Goal: Task Accomplishment & Management: Manage account settings

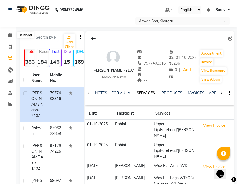
click at [11, 35] on icon at bounding box center [10, 35] width 4 height 4
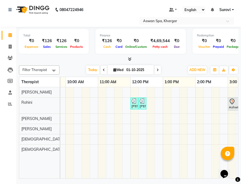
scroll to position [0, 123]
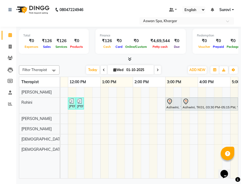
click at [169, 104] on icon at bounding box center [169, 101] width 6 height 6
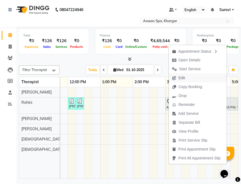
click at [189, 77] on button "Edit" at bounding box center [198, 78] width 58 height 9
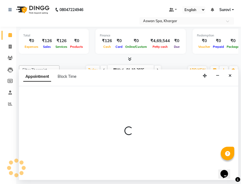
select select "tentative"
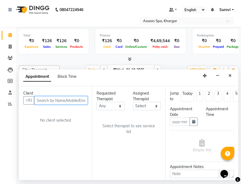
type input "01-10-2025"
select select "900"
select select "65294"
select select "3733"
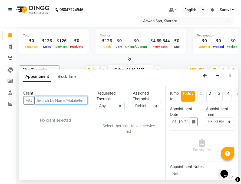
select select "3733"
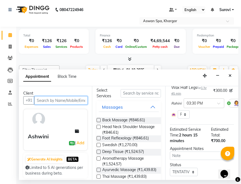
scroll to position [52, 0]
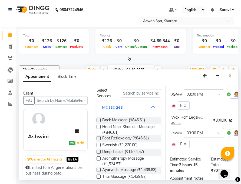
click at [149, 106] on button "Massages" at bounding box center [129, 107] width 60 height 10
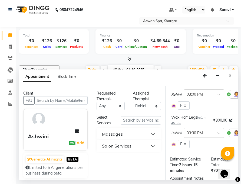
scroll to position [0, 0]
click at [140, 122] on input "text" at bounding box center [141, 120] width 40 height 8
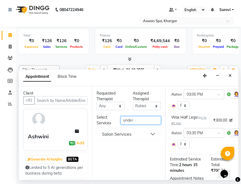
type input "under"
click at [151, 135] on button "Salon Services" at bounding box center [129, 134] width 60 height 10
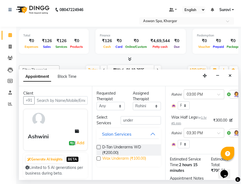
click at [106, 160] on span "Wax Underarm (₹100.00)" at bounding box center [124, 159] width 44 height 7
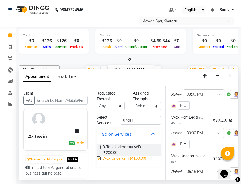
checkbox input "false"
drag, startPoint x: 136, startPoint y: 120, endPoint x: 115, endPoint y: 120, distance: 21.6
click at [115, 120] on div "Select Services under" at bounding box center [129, 120] width 72 height 11
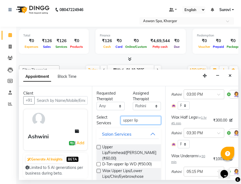
type input "upper lip"
click at [97, 169] on label at bounding box center [99, 171] width 4 height 4
click at [97, 170] on input "checkbox" at bounding box center [99, 172] width 4 height 4
checkbox input "false"
drag, startPoint x: 139, startPoint y: 120, endPoint x: 109, endPoint y: 119, distance: 30.6
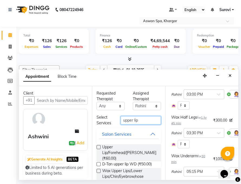
click at [109, 120] on div "Select Services upper lip" at bounding box center [129, 120] width 72 height 11
click at [109, 120] on div "Select Services" at bounding box center [105, 120] width 24 height 11
drag, startPoint x: 138, startPoint y: 120, endPoint x: 114, endPoint y: 120, distance: 23.8
click at [114, 120] on div "Select Services upper lip" at bounding box center [129, 120] width 72 height 11
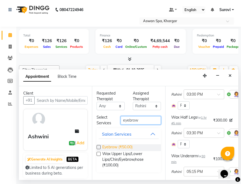
type input "eyebrow"
click at [129, 149] on span "Eyebrow (₹50.00)" at bounding box center [117, 147] width 30 height 7
checkbox input "false"
drag, startPoint x: 144, startPoint y: 120, endPoint x: 114, endPoint y: 122, distance: 30.3
click at [114, 122] on div "Select Services eyebrow" at bounding box center [129, 120] width 72 height 11
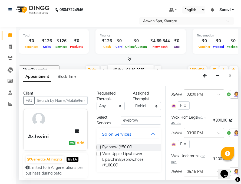
click at [113, 122] on div "Select Services" at bounding box center [105, 120] width 24 height 11
drag, startPoint x: 124, startPoint y: 120, endPoint x: 139, endPoint y: 120, distance: 15.2
click at [139, 120] on input "eyebrow" at bounding box center [141, 120] width 40 height 8
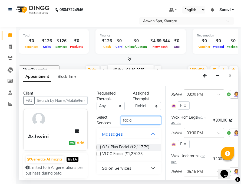
type input "facial"
click at [154, 167] on button "Salon Services" at bounding box center [129, 168] width 60 height 10
click at [130, 167] on div "Salon Services" at bounding box center [116, 168] width 29 height 6
click at [125, 167] on div "Salon Services" at bounding box center [116, 168] width 29 height 6
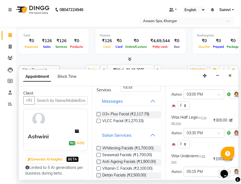
scroll to position [54, 0]
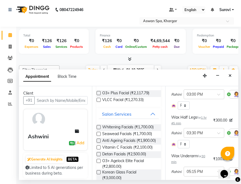
click at [99, 126] on label at bounding box center [99, 127] width 4 height 4
click at [99, 126] on input "checkbox" at bounding box center [99, 128] width 4 height 4
checkbox input "false"
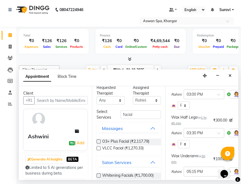
scroll to position [0, 0]
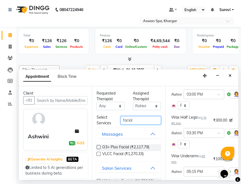
drag, startPoint x: 133, startPoint y: 121, endPoint x: 120, endPoint y: 122, distance: 12.5
click at [121, 122] on input "facial" at bounding box center [141, 120] width 40 height 8
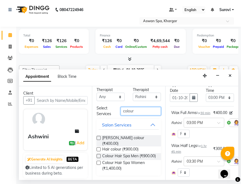
scroll to position [11, 0]
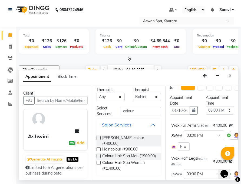
click at [148, 124] on button "Salon Services" at bounding box center [129, 125] width 60 height 10
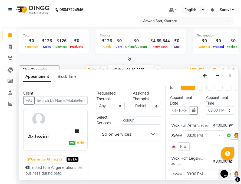
scroll to position [0, 0]
click at [155, 133] on button "Salon Services" at bounding box center [129, 134] width 60 height 10
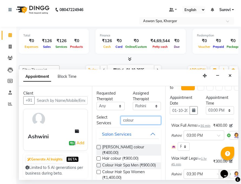
drag, startPoint x: 133, startPoint y: 122, endPoint x: 100, endPoint y: 121, distance: 32.5
click at [100, 121] on div "Select Services colour" at bounding box center [129, 120] width 72 height 11
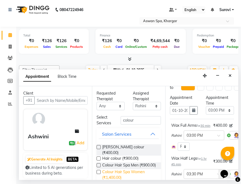
scroll to position [9, 0]
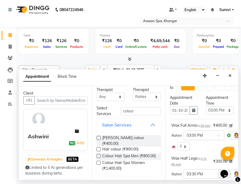
click at [148, 124] on button "Salon Services" at bounding box center [129, 125] width 60 height 10
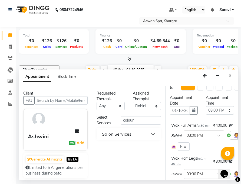
scroll to position [0, 0]
type input "hair"
click at [152, 133] on button "Salon Services" at bounding box center [129, 134] width 60 height 10
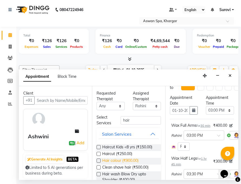
click at [133, 160] on span "Hair colour (₹900.00)" at bounding box center [120, 161] width 36 height 7
checkbox input "false"
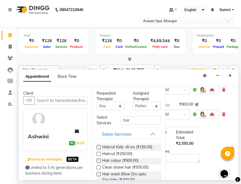
scroll to position [225, 35]
click at [221, 116] on icon at bounding box center [222, 115] width 3 height 4
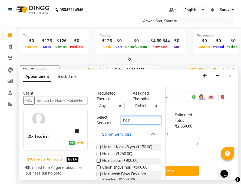
drag, startPoint x: 132, startPoint y: 121, endPoint x: 108, endPoint y: 121, distance: 24.1
click at [108, 121] on div "Select Services hair" at bounding box center [129, 120] width 72 height 11
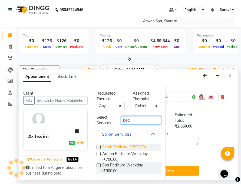
type input "pedi"
click at [119, 147] on span "Scrub Pedicure (₹500.00)" at bounding box center [124, 147] width 44 height 7
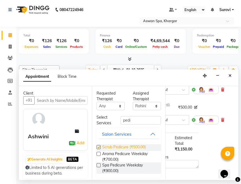
checkbox input "false"
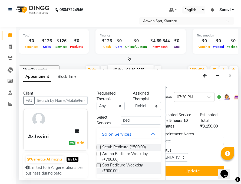
scroll to position [258, 0]
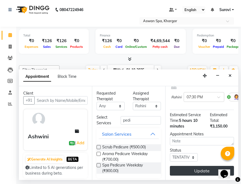
click at [186, 167] on button "Update" at bounding box center [202, 171] width 64 height 10
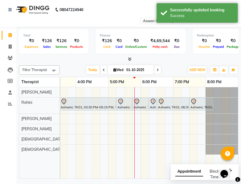
click at [113, 105] on div "Ashwini, TK01, 03:30 PM-05:15 PM, Wax Half Legs" at bounding box center [87, 103] width 55 height 11
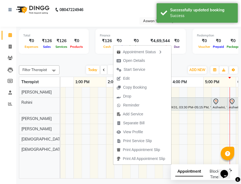
scroll to position [0, 181]
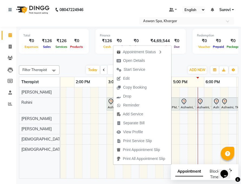
click at [194, 128] on div "[PERSON_NAME] Napo-2107, TK02, 12:00 PM-12:10 PM, [GEOGRAPHIC_DATA]/Forehead/[P…" at bounding box center [90, 132] width 422 height 91
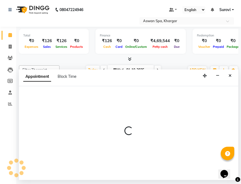
select select "79842"
select select "1050"
select select "tentative"
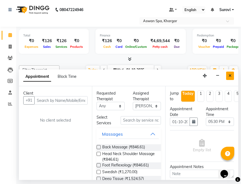
click at [230, 75] on icon "Close" at bounding box center [230, 76] width 3 height 4
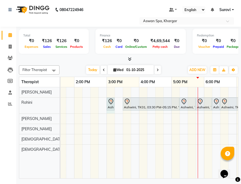
drag, startPoint x: 122, startPoint y: 106, endPoint x: 114, endPoint y: 106, distance: 7.9
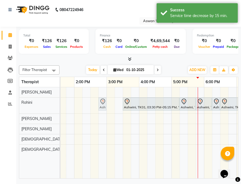
drag, startPoint x: 112, startPoint y: 106, endPoint x: 107, endPoint y: 106, distance: 5.4
click at [107, 106] on div "[PERSON_NAME] Napo-2107, TK02, 12:00 PM-12:10 PM, [GEOGRAPHIC_DATA]/Forehead/[P…" at bounding box center [90, 132] width 422 height 91
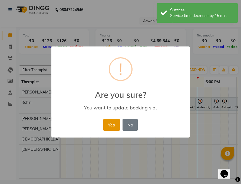
click at [110, 126] on button "Yes" at bounding box center [111, 125] width 17 height 12
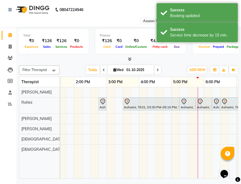
click at [166, 107] on div "Ashwini, TK01, 03:30 PM-05:15 PM, Wax Half Legs" at bounding box center [150, 103] width 55 height 11
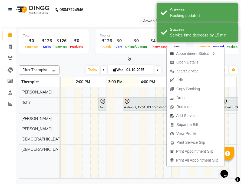
click at [148, 103] on div at bounding box center [151, 101] width 54 height 6
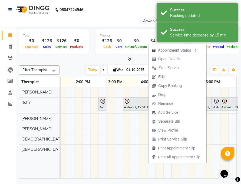
click at [126, 100] on icon at bounding box center [127, 101] width 6 height 6
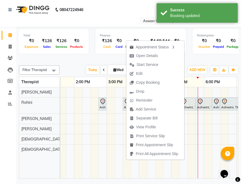
click at [109, 130] on div "[PERSON_NAME] Napo-2107, TK02, 12:00 PM-12:10 PM, [GEOGRAPHIC_DATA]/Forehead/[P…" at bounding box center [90, 132] width 422 height 91
select select "79842"
select select "tentative"
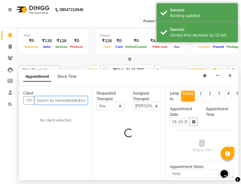
select select "900"
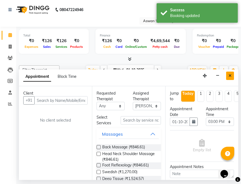
click at [228, 77] on button "Close" at bounding box center [230, 76] width 8 height 8
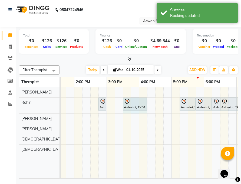
drag, startPoint x: 179, startPoint y: 104, endPoint x: 146, endPoint y: 107, distance: 32.8
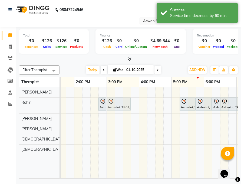
drag, startPoint x: 128, startPoint y: 102, endPoint x: 114, endPoint y: 103, distance: 14.7
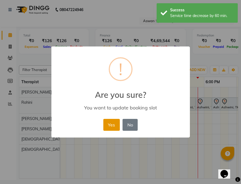
click at [115, 122] on button "Yes" at bounding box center [111, 125] width 17 height 12
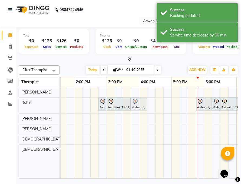
drag, startPoint x: 186, startPoint y: 107, endPoint x: 138, endPoint y: 107, distance: 47.6
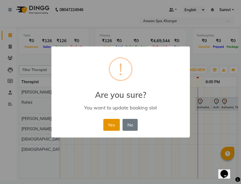
click at [110, 123] on button "Yes" at bounding box center [111, 125] width 17 height 12
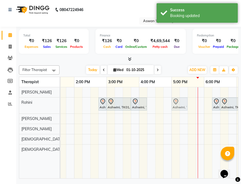
drag, startPoint x: 203, startPoint y: 106, endPoint x: 167, endPoint y: 105, distance: 35.7
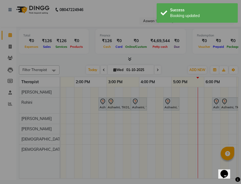
click at [156, 105] on div "You want to update booking slot" at bounding box center [120, 108] width 123 height 6
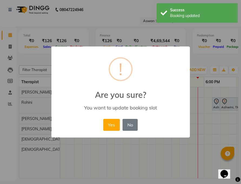
drag, startPoint x: 155, startPoint y: 105, endPoint x: 148, endPoint y: 112, distance: 9.6
click at [153, 106] on div "You want to update booking slot" at bounding box center [120, 108] width 123 height 6
click at [115, 127] on button "Yes" at bounding box center [111, 125] width 17 height 12
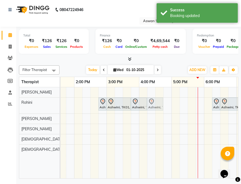
drag, startPoint x: 174, startPoint y: 106, endPoint x: 159, endPoint y: 106, distance: 14.9
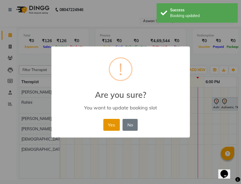
click at [116, 126] on button "Yes" at bounding box center [111, 125] width 17 height 12
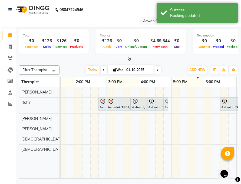
drag, startPoint x: 213, startPoint y: 107, endPoint x: 167, endPoint y: 108, distance: 46.3
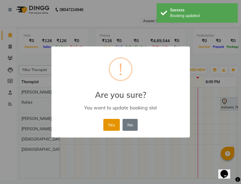
click at [107, 123] on button "Yes" at bounding box center [111, 125] width 17 height 12
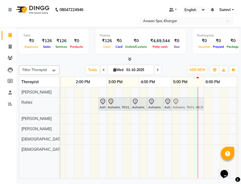
drag, startPoint x: 229, startPoint y: 106, endPoint x: 179, endPoint y: 104, distance: 49.6
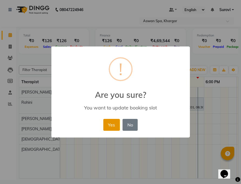
click at [114, 123] on button "Yes" at bounding box center [111, 125] width 17 height 12
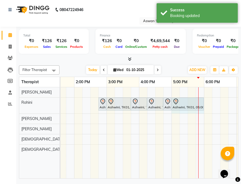
drag, startPoint x: 203, startPoint y: 105, endPoint x: 198, endPoint y: 105, distance: 5.1
click at [198, 105] on div "[PERSON_NAME] Napo-2107, TK02, 12:00 PM-12:10 PM, [GEOGRAPHIC_DATA]/Forehead/[P…" at bounding box center [90, 132] width 422 height 91
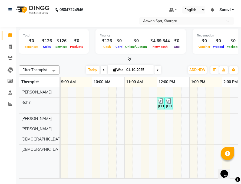
scroll to position [0, 0]
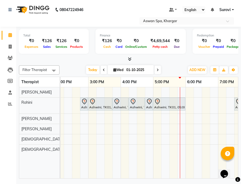
click at [85, 108] on div "Ashwini, TK01, 02:45 PM-03:00 PM, Wax Full Arms" at bounding box center [84, 103] width 7 height 11
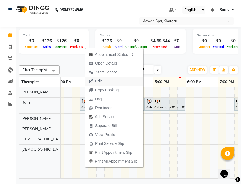
click at [112, 81] on button "Edit" at bounding box center [115, 81] width 58 height 9
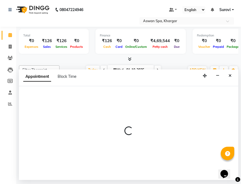
select select "tentative"
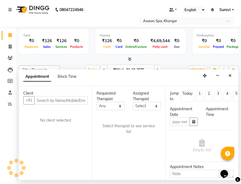
type input "01-10-2025"
select select "65294"
select select "885"
select select "3733"
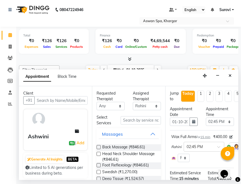
select select "3733"
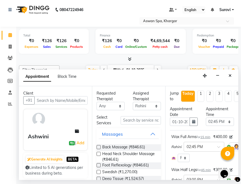
select select "3733"
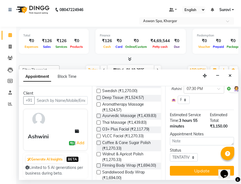
scroll to position [273, 0]
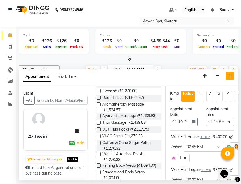
click at [231, 74] on icon "Close" at bounding box center [230, 76] width 3 height 4
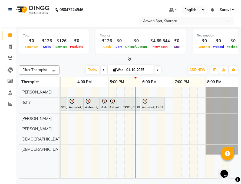
drag, startPoint x: 195, startPoint y: 106, endPoint x: 147, endPoint y: 103, distance: 48.0
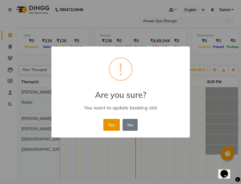
click at [110, 124] on button "Yes" at bounding box center [111, 125] width 17 height 12
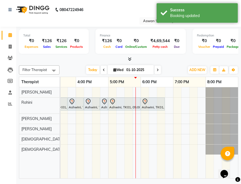
click at [148, 105] on div "Ashwini, TK01, 06:00 PM-06:45 PM, Scrub Pedicure" at bounding box center [152, 103] width 23 height 11
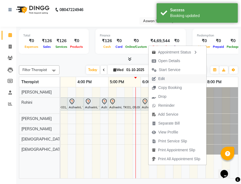
click at [165, 79] on span "Edit" at bounding box center [158, 78] width 19 height 9
select select "tentative"
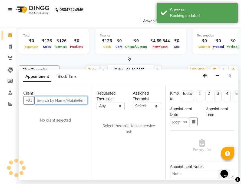
type input "01-10-2025"
select select "885"
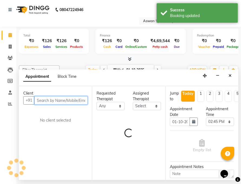
select select "65294"
select select "3733"
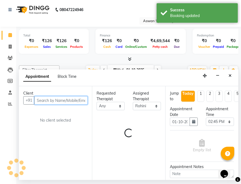
select select "3733"
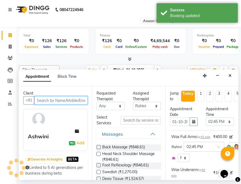
select select "3733"
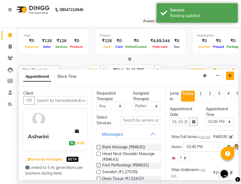
click at [229, 75] on icon "Close" at bounding box center [230, 76] width 3 height 4
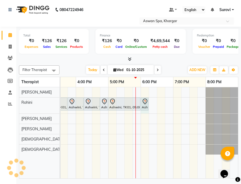
drag, startPoint x: 164, startPoint y: 104, endPoint x: 148, endPoint y: 105, distance: 16.2
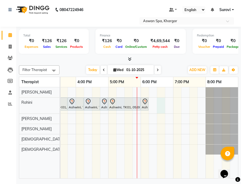
click at [163, 103] on div "[PERSON_NAME] Napo-2107, TK02, 12:00 PM-12:10 PM, [GEOGRAPHIC_DATA]/Forehead/[P…" at bounding box center [27, 132] width 422 height 91
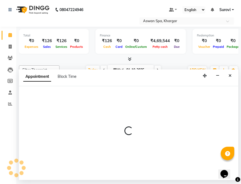
select select "65294"
select select "1110"
select select "tentative"
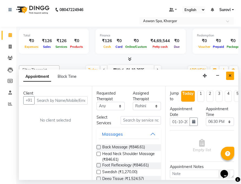
click at [231, 77] on icon "Close" at bounding box center [230, 76] width 3 height 4
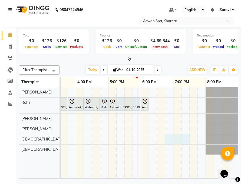
drag, startPoint x: 171, startPoint y: 140, endPoint x: 182, endPoint y: 142, distance: 10.9
click at [182, 142] on div "[PERSON_NAME] Napo-2107, TK02, 12:00 PM-12:10 PM, [GEOGRAPHIC_DATA]/Forehead/[P…" at bounding box center [27, 132] width 422 height 91
select select "66229"
select select "1125"
select select "tentative"
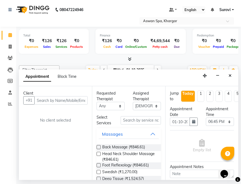
click at [66, 99] on input "text" at bounding box center [60, 100] width 53 height 8
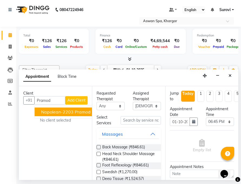
click at [70, 111] on span "Napolean-2203 Pramod" at bounding box center [66, 111] width 50 height 5
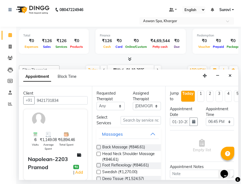
type input "9421731834"
click at [148, 132] on button "Massages" at bounding box center [129, 134] width 60 height 10
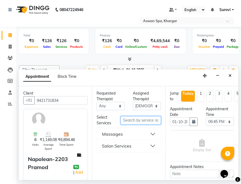
click at [143, 122] on input "text" at bounding box center [141, 120] width 40 height 8
click at [133, 133] on button "Massages" at bounding box center [129, 134] width 60 height 10
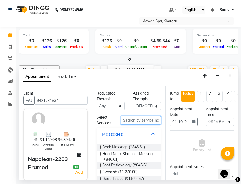
click at [136, 122] on input "text" at bounding box center [141, 120] width 40 height 8
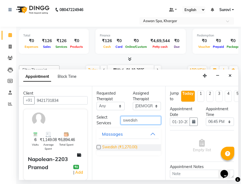
type input "swedish"
click at [124, 149] on span "Swedish (₹1,270.00)" at bounding box center [119, 147] width 35 height 7
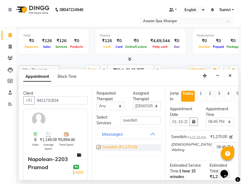
checkbox input "false"
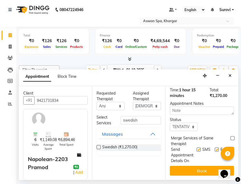
scroll to position [91, 0]
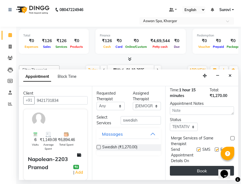
click at [202, 166] on button "Book" at bounding box center [202, 171] width 64 height 10
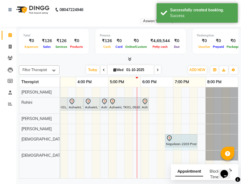
drag, startPoint x: 205, startPoint y: 140, endPoint x: 196, endPoint y: 140, distance: 8.7
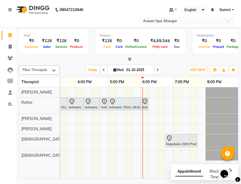
click at [186, 97] on td at bounding box center [185, 132] width 8 height 91
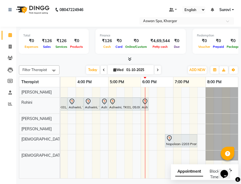
click at [175, 139] on div at bounding box center [181, 138] width 30 height 6
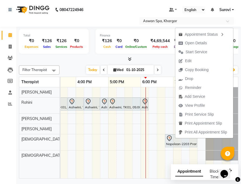
click at [171, 144] on div "Napolean-2203 Pramod, TK03, 06:45 PM-07:45 PM, Swedish" at bounding box center [181, 140] width 31 height 11
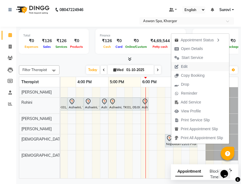
click at [195, 65] on button "Edit" at bounding box center [200, 66] width 58 height 9
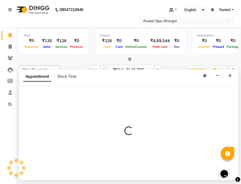
select select "66229"
select select "1125"
select select "tentative"
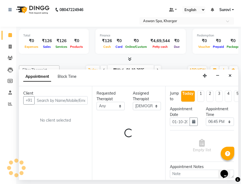
scroll to position [0, 245]
select select "3733"
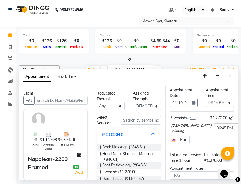
scroll to position [0, 0]
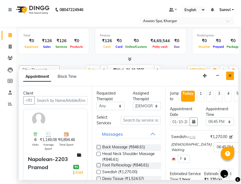
click at [232, 75] on button "Close" at bounding box center [230, 76] width 8 height 8
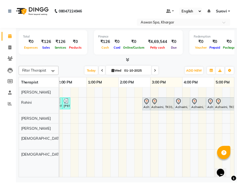
scroll to position [0, 132]
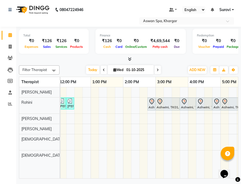
click at [210, 98] on link "Ashwini, TK01, 04:15 PM-04:45 PM, Wax Upper Lips/Lower Lips/Chin/Eyebrow/nose" at bounding box center [204, 104] width 16 height 13
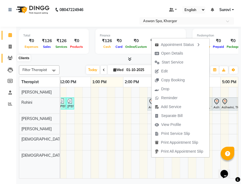
click at [12, 56] on icon at bounding box center [10, 58] width 5 height 4
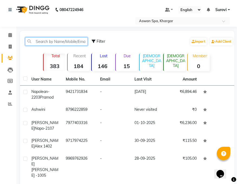
click at [51, 41] on input "text" at bounding box center [56, 41] width 63 height 8
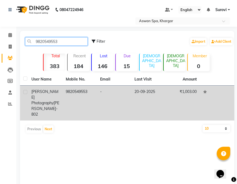
type input "9820549553"
click at [42, 96] on span "[PERSON_NAME] Photography" at bounding box center [44, 97] width 27 height 16
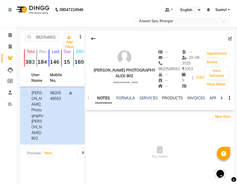
click at [175, 96] on link "PRODUCTS" at bounding box center [172, 98] width 21 height 5
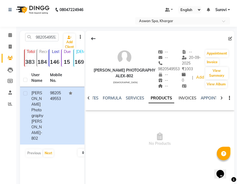
click at [181, 97] on link "INVOICES" at bounding box center [188, 98] width 18 height 5
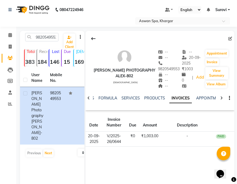
click at [208, 95] on div "NOTES FORMULA SERVICES PRODUCTS INVOICES APPOINTMENTS MEMBERSHIP PACKAGES VOUCH…" at bounding box center [160, 98] width 149 height 19
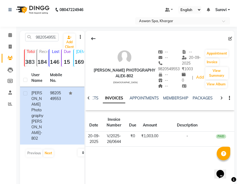
scroll to position [0, 69]
click at [175, 98] on link "MEMBERSHIP" at bounding box center [173, 98] width 25 height 5
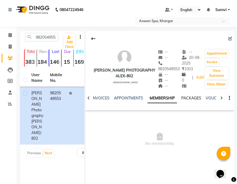
click at [190, 100] on link "PACKAGES" at bounding box center [191, 98] width 20 height 5
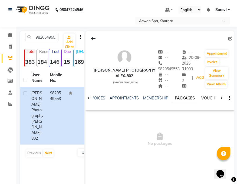
click at [204, 97] on link "VOUCHERS" at bounding box center [211, 98] width 21 height 5
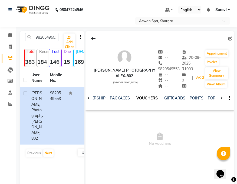
scroll to position [0, 128]
click at [174, 96] on link "GIFTCARDS" at bounding box center [173, 98] width 21 height 5
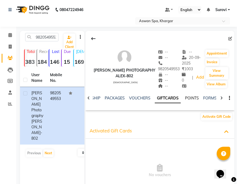
click at [192, 98] on link "POINTS" at bounding box center [192, 98] width 14 height 5
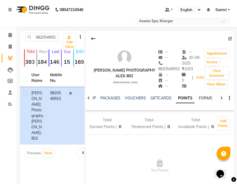
click at [204, 100] on link "FORMS" at bounding box center [206, 98] width 14 height 5
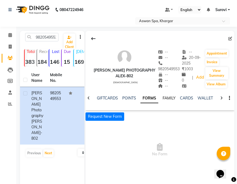
click at [166, 100] on link "FAMILY" at bounding box center [169, 98] width 13 height 5
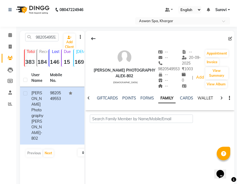
click at [199, 97] on link "WALLET" at bounding box center [205, 98] width 15 height 5
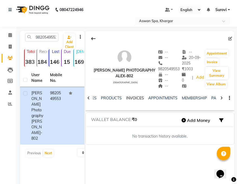
click at [133, 99] on link "INVOICES" at bounding box center [135, 98] width 18 height 5
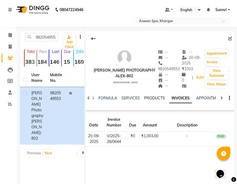
click at [151, 99] on link "PRODUCTS" at bounding box center [154, 98] width 21 height 5
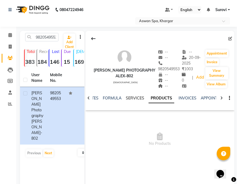
click at [137, 98] on link "SERVICES" at bounding box center [135, 98] width 18 height 5
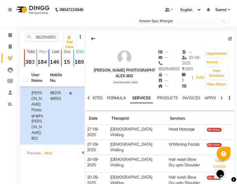
click at [117, 96] on link "FORMULA" at bounding box center [116, 98] width 19 height 5
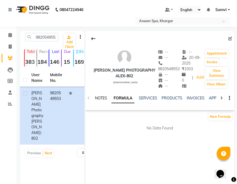
click at [104, 96] on link "NOTES" at bounding box center [101, 98] width 12 height 5
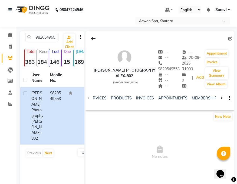
scroll to position [0, 51]
click at [168, 97] on link "APPOINTMENTS" at bounding box center [172, 98] width 29 height 5
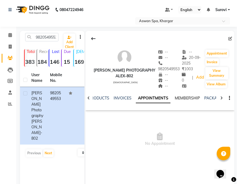
click at [186, 99] on link "MEMBERSHIP" at bounding box center [187, 98] width 25 height 5
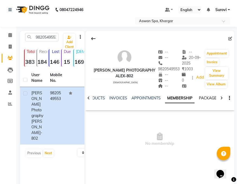
click at [205, 97] on link "PACKAGES" at bounding box center [209, 98] width 20 height 5
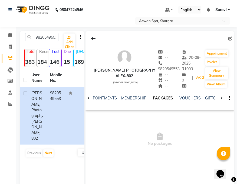
scroll to position [0, 94]
click at [186, 100] on link "VOUCHERS" at bounding box center [187, 98] width 21 height 5
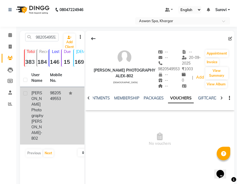
click at [55, 95] on td "9820549553" at bounding box center [56, 116] width 19 height 58
click at [34, 99] on span "[PERSON_NAME] Photography" at bounding box center [37, 105] width 12 height 28
click at [25, 93] on label at bounding box center [25, 93] width 4 height 4
click at [25, 93] on input "checkbox" at bounding box center [25, 94] width 4 height 4
checkbox input "true"
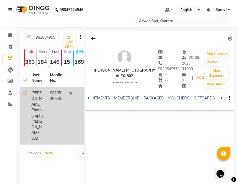
checkbox input "true"
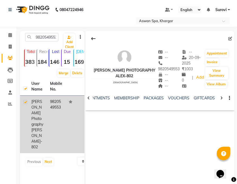
click at [29, 98] on td "[PERSON_NAME] Photography Alex-802" at bounding box center [37, 125] width 19 height 58
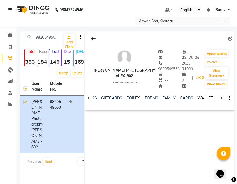
click at [201, 97] on link "WALLET" at bounding box center [205, 98] width 15 height 5
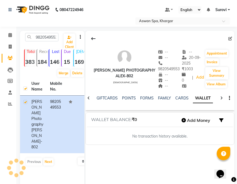
scroll to position [0, 165]
click at [229, 98] on icon "button" at bounding box center [229, 98] width 1 height 0
click at [180, 97] on link "CARDS" at bounding box center [181, 98] width 13 height 5
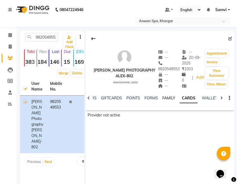
click at [165, 97] on link "FAMILY" at bounding box center [168, 98] width 13 height 5
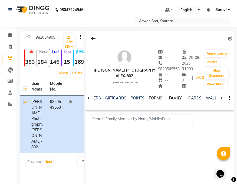
click at [155, 97] on link "FORMS" at bounding box center [156, 98] width 14 height 5
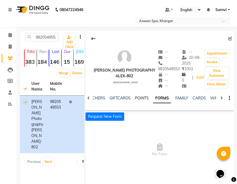
click at [142, 98] on link "POINTS" at bounding box center [142, 98] width 14 height 5
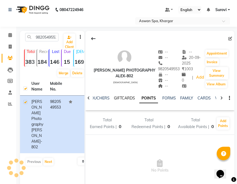
click at [130, 97] on link "GIFTCARDS" at bounding box center [124, 98] width 21 height 5
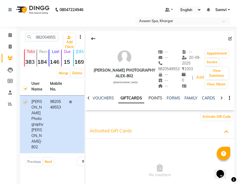
click at [158, 97] on link "POINTS" at bounding box center [156, 98] width 14 height 5
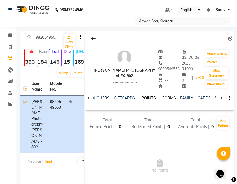
click at [169, 98] on link "FORMS" at bounding box center [169, 98] width 14 height 5
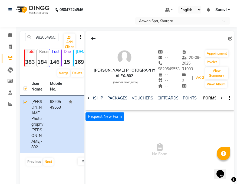
scroll to position [0, 116]
click at [143, 98] on link "VOUCHERS" at bounding box center [143, 98] width 21 height 5
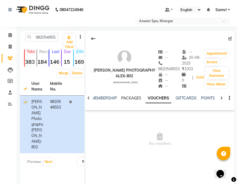
click at [132, 97] on link "PACKAGES" at bounding box center [131, 98] width 20 height 5
click at [128, 97] on link "MEMBERSHIP" at bounding box center [132, 98] width 25 height 5
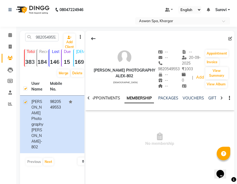
click at [104, 97] on link "APPOINTMENTS" at bounding box center [105, 98] width 29 height 5
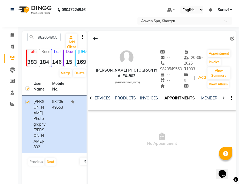
scroll to position [0, 26]
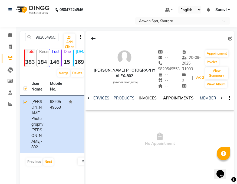
click at [148, 98] on link "INVOICES" at bounding box center [148, 98] width 18 height 5
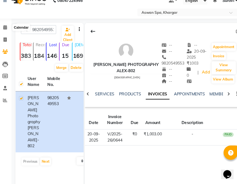
click at [11, 33] on icon at bounding box center [10, 35] width 4 height 4
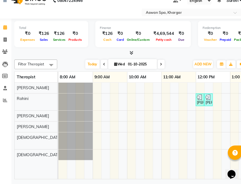
click at [11, 58] on icon at bounding box center [10, 58] width 5 height 4
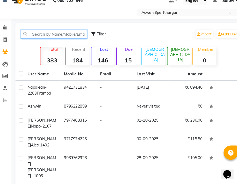
click at [57, 41] on input "text" at bounding box center [56, 41] width 63 height 8
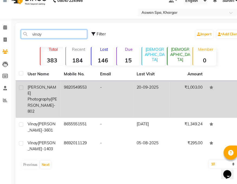
type input "vinay"
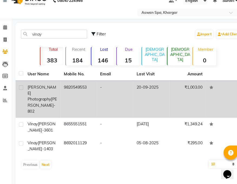
click at [40, 100] on div "[PERSON_NAME] Photography Alex-802" at bounding box center [45, 103] width 28 height 28
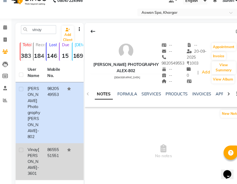
click at [42, 149] on span "[PERSON_NAME]-3601" at bounding box center [36, 162] width 11 height 28
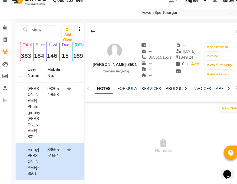
click at [175, 93] on link "PRODUCTS" at bounding box center [172, 93] width 21 height 5
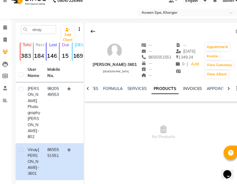
click at [188, 93] on link "INVOICES" at bounding box center [188, 93] width 18 height 5
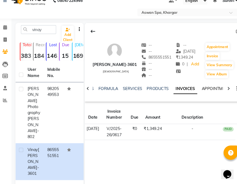
click at [200, 93] on link "APPOINTMENTS" at bounding box center [210, 93] width 29 height 5
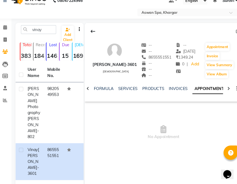
click at [222, 93] on icon at bounding box center [221, 93] width 2 height 4
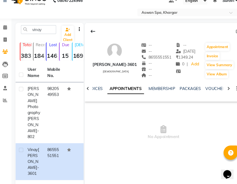
scroll to position [0, 64]
click at [206, 92] on link "VOUCHERS" at bounding box center [209, 93] width 21 height 5
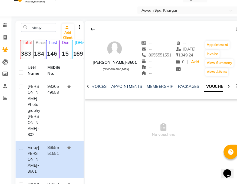
scroll to position [19, 0]
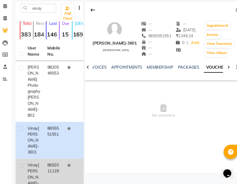
click at [42, 163] on div "[PERSON_NAME]-1403" at bounding box center [37, 177] width 12 height 28
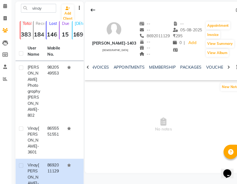
scroll to position [0, 76]
click at [204, 73] on link "VOUCHERS" at bounding box center [200, 73] width 21 height 5
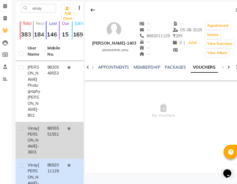
click at [64, 126] on td "8655551551" at bounding box center [56, 142] width 19 height 35
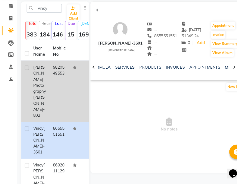
click at [44, 86] on td "[PERSON_NAME] Photography Alex-802" at bounding box center [37, 97] width 19 height 58
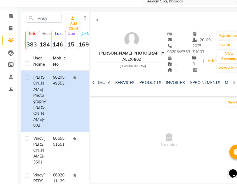
scroll to position [19, 0]
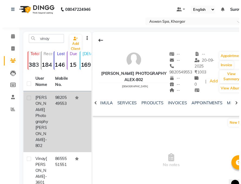
scroll to position [0, 0]
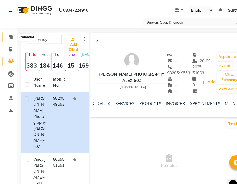
click at [9, 35] on icon at bounding box center [10, 35] width 4 height 4
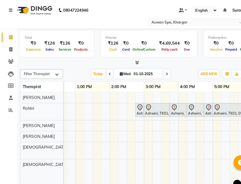
scroll to position [0, 144]
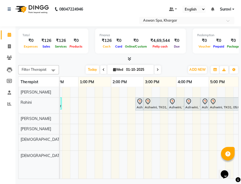
click at [141, 106] on div "Ashwini, TK01, 02:45 PM-03:00 PM, Wax Full Arms" at bounding box center [139, 103] width 7 height 11
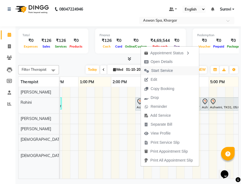
click at [162, 68] on span "Start Service" at bounding box center [162, 71] width 22 height 6
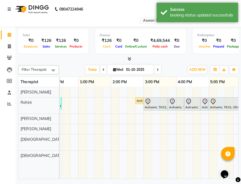
click at [156, 102] on div at bounding box center [156, 101] width 22 height 6
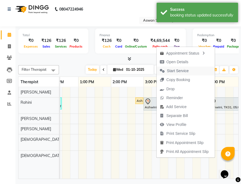
click at [173, 72] on span "Start Service" at bounding box center [178, 71] width 22 height 6
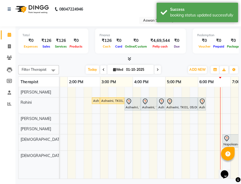
scroll to position [0, 215]
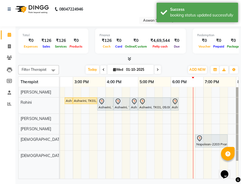
click at [106, 103] on div at bounding box center [106, 101] width 14 height 6
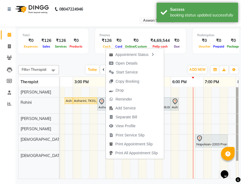
drag, startPoint x: 136, startPoint y: 71, endPoint x: 139, endPoint y: 69, distance: 3.5
click at [139, 70] on span "Start Service" at bounding box center [123, 72] width 35 height 9
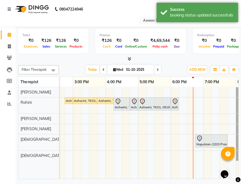
click at [120, 106] on div "Ashwini, TK01, 04:15 PM-04:45 PM, Wax Upper Lips/Lower Lips/Chin/Eyebrow/nose" at bounding box center [121, 103] width 15 height 11
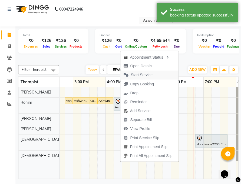
click at [146, 75] on span "Start Service" at bounding box center [142, 76] width 22 height 6
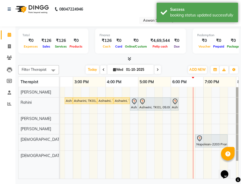
click at [135, 106] on div "Ashwini, TK01, 04:45 PM-04:55 PM, Eyebrow" at bounding box center [134, 103] width 7 height 11
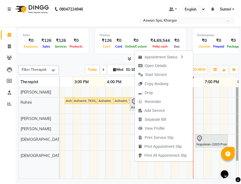
click at [155, 71] on span "Start Service" at bounding box center [152, 75] width 35 height 9
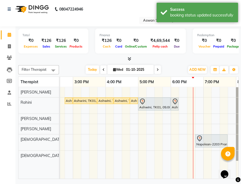
click at [146, 106] on div "Ashwini, TK01, 05:00 PM-06:00 PM, Whitening Facials" at bounding box center [154, 103] width 31 height 11
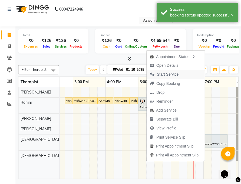
click at [166, 76] on span "Start Service" at bounding box center [168, 75] width 22 height 6
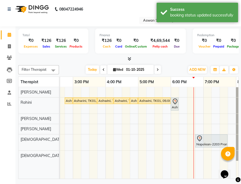
click at [172, 107] on div "Ashwini, TK01, 06:00 PM-06:15 PM, Scrub Pedicure" at bounding box center [174, 103] width 7 height 11
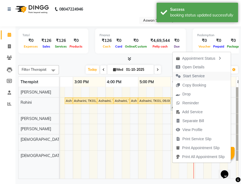
click at [191, 75] on span "Start Service" at bounding box center [194, 77] width 22 height 6
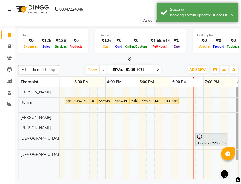
click at [70, 101] on div "Ashwini, TK01, 02:45 PM-03:00 PM, Wax Full Arms" at bounding box center [69, 100] width 7 height 5
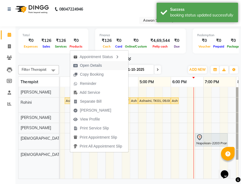
click at [99, 65] on span "Open Details" at bounding box center [91, 66] width 22 height 6
select select "1"
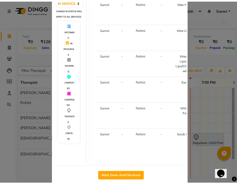
scroll to position [100, 0]
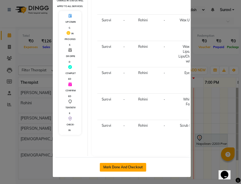
click at [125, 165] on button "Mark Done And Checkout" at bounding box center [123, 166] width 46 height 9
select select "7449"
select select "service"
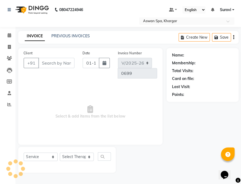
type input "8796222859"
select select "65294"
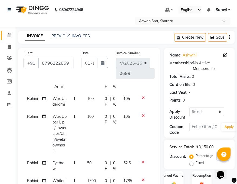
click at [10, 35] on icon at bounding box center [10, 35] width 4 height 4
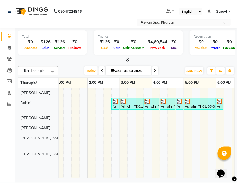
scroll to position [0, 181]
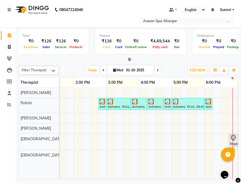
click at [103, 102] on img at bounding box center [102, 100] width 5 height 5
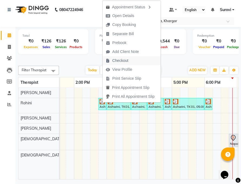
click at [120, 60] on span "Checkout" at bounding box center [121, 61] width 16 height 6
select select "service"
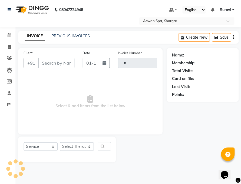
type input "0699"
select select "7449"
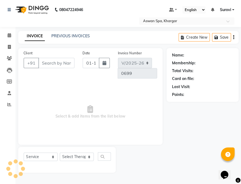
type input "8796222859"
select select "65294"
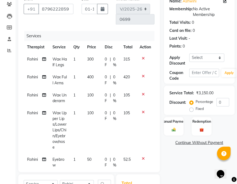
scroll to position [80, 0]
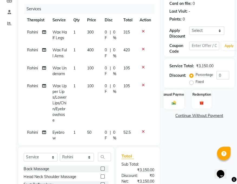
click at [175, 102] on img at bounding box center [173, 103] width 7 height 5
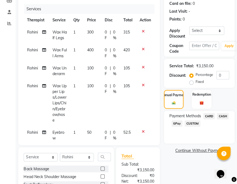
click at [225, 116] on span "CASH" at bounding box center [223, 116] width 12 height 6
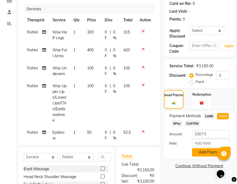
click at [207, 153] on button "Add Payment" at bounding box center [210, 152] width 37 height 8
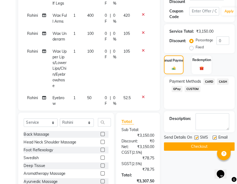
scroll to position [161, 0]
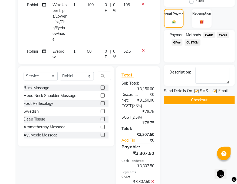
click at [201, 100] on button "Checkout" at bounding box center [199, 100] width 70 height 8
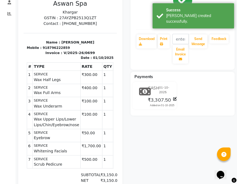
scroll to position [81, 0]
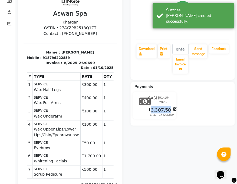
drag, startPoint x: 150, startPoint y: 110, endPoint x: 170, endPoint y: 110, distance: 19.8
click at [170, 110] on span "₹3,307.50" at bounding box center [159, 110] width 23 height 8
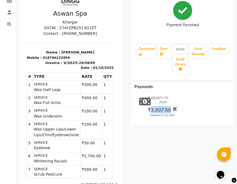
copy span "3,307.50"
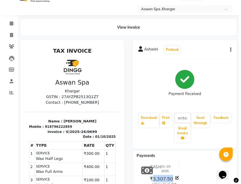
scroll to position [0, 0]
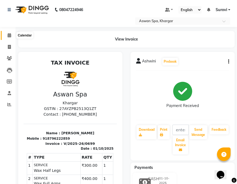
click at [11, 35] on icon at bounding box center [10, 35] width 4 height 4
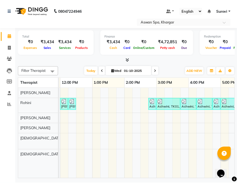
scroll to position [0, 131]
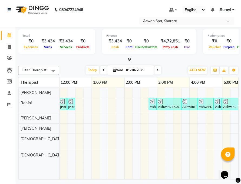
click at [151, 103] on img at bounding box center [152, 100] width 5 height 5
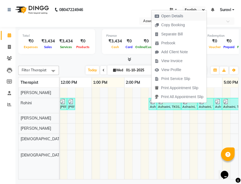
click at [173, 13] on span "Open Details" at bounding box center [172, 16] width 22 height 6
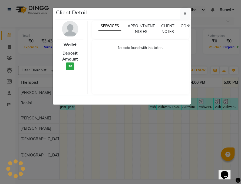
select select "3"
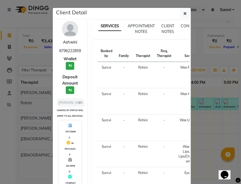
click at [64, 42] on link "Ashwini" at bounding box center [71, 42] width 14 height 5
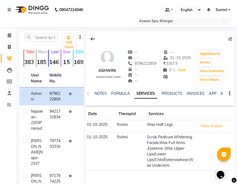
drag, startPoint x: 96, startPoint y: 71, endPoint x: 115, endPoint y: 71, distance: 19.8
click at [115, 71] on div "Ashwini [DEMOGRAPHIC_DATA] -- -- 8796222859 -- -- -- -- [DATE] ₹ 3307.5 0 | Add…" at bounding box center [160, 64] width 149 height 40
copy div "Ashwini"
click at [122, 155] on td "Rohini" at bounding box center [131, 151] width 30 height 38
drag, startPoint x: 95, startPoint y: 69, endPoint x: 114, endPoint y: 69, distance: 18.7
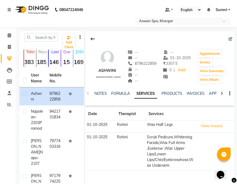
click at [114, 69] on div "Ashwini [DEMOGRAPHIC_DATA] -- -- 8796222859 -- -- -- -- [DATE] ₹ 3307.5 0 | Add…" at bounding box center [160, 64] width 149 height 40
copy div "Ashwini"
drag, startPoint x: 129, startPoint y: 64, endPoint x: 153, endPoint y: 66, distance: 25.0
click at [153, 66] on div "Ashwini [DEMOGRAPHIC_DATA] -- -- 8796222859 -- -- -- -- [DATE] ₹ 3307.5 0 | Add…" at bounding box center [160, 64] width 149 height 40
copy span "8796222859"
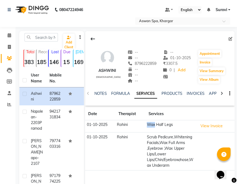
drag, startPoint x: 147, startPoint y: 125, endPoint x: 156, endPoint y: 124, distance: 8.7
click at [156, 124] on td "Wax Half Legs" at bounding box center [170, 126] width 51 height 12
copy td "Wax"
click at [196, 166] on td at bounding box center [215, 151] width 38 height 38
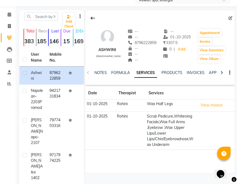
scroll to position [53, 0]
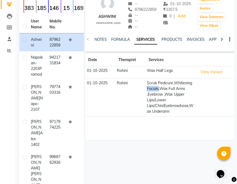
drag, startPoint x: 147, startPoint y: 88, endPoint x: 159, endPoint y: 90, distance: 12.6
click at [159, 90] on td "Scrub Pedicure,Whitening Facials,Wax Full Arms ,Eyebrow ,Wax Upper Lips/Lower L…" at bounding box center [170, 98] width 51 height 38
copy td "Facials"
click at [192, 132] on div "Ashwini [DEMOGRAPHIC_DATA] -- -- 8796222859 -- -- -- -- [DATE] ₹ 3307.5 0 | Add…" at bounding box center [160, 59] width 149 height 162
drag, startPoint x: 165, startPoint y: 93, endPoint x: 185, endPoint y: 95, distance: 19.5
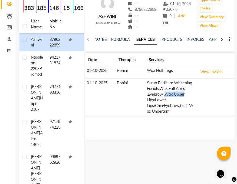
click at [185, 95] on td "Scrub Pedicure,Whitening Facials,Wax Full Arms ,Eyebrow ,Wax Upper Lips/Lower L…" at bounding box center [170, 98] width 51 height 38
click at [181, 101] on td "Scrub Pedicure,Whitening Facials,Wax Full Arms ,Eyebrow ,Wax Upper Lips/Lower L…" at bounding box center [170, 98] width 51 height 38
drag, startPoint x: 163, startPoint y: 106, endPoint x: 177, endPoint y: 106, distance: 13.3
click at [177, 106] on td "Scrub Pedicure,Whitening Facials,Wax Full Arms ,Eyebrow ,Wax Upper Lips/Lower L…" at bounding box center [170, 98] width 51 height 38
drag, startPoint x: 164, startPoint y: 106, endPoint x: 178, endPoint y: 106, distance: 14.1
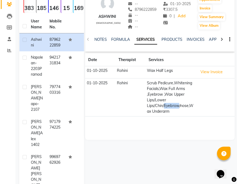
click at [178, 106] on td "Scrub Pedicure,Whitening Facials,Wax Full Arms ,Eyebrow ,Wax Upper Lips/Lower L…" at bounding box center [170, 98] width 51 height 38
copy td "Eyebrow"
click at [175, 132] on div "Ashwini [DEMOGRAPHIC_DATA] -- -- 8796222859 -- -- -- -- [DATE] ₹ 3307.5 0 | Add…" at bounding box center [160, 59] width 149 height 162
drag, startPoint x: 189, startPoint y: 106, endPoint x: 197, endPoint y: 106, distance: 7.3
click at [197, 106] on tr "[DATE] Rohini Scrub Pedicure,Whitening Facials,Wax Full Arms ,Eyebrow ,Wax Uppe…" at bounding box center [160, 98] width 149 height 38
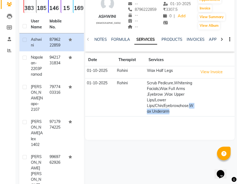
copy td "Wax Underarm"
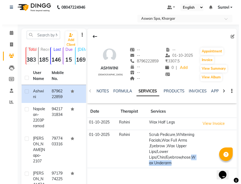
scroll to position [0, 0]
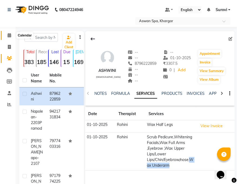
click at [11, 34] on icon at bounding box center [10, 35] width 4 height 4
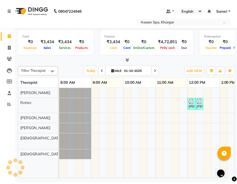
scroll to position [0, 245]
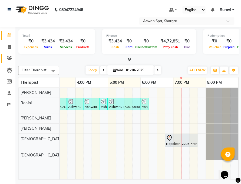
click at [10, 58] on icon at bounding box center [10, 58] width 5 height 4
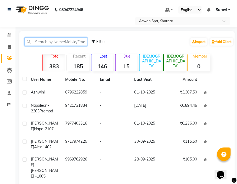
click at [54, 43] on input "text" at bounding box center [56, 41] width 63 height 8
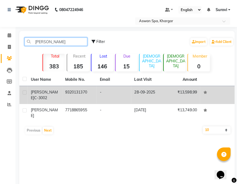
type input "[PERSON_NAME]"
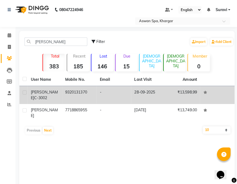
click at [73, 91] on td "9320131370" at bounding box center [80, 95] width 34 height 18
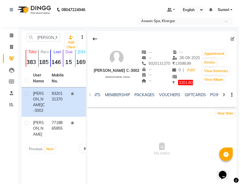
scroll to position [0, 144]
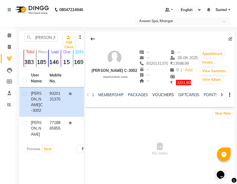
click at [162, 94] on link "VOUCHERS" at bounding box center [163, 94] width 21 height 5
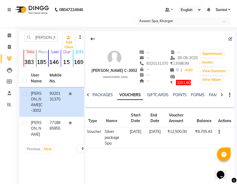
click at [228, 149] on div at bounding box center [224, 154] width 14 height 14
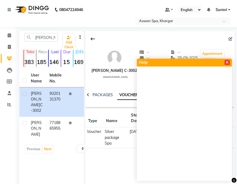
click at [227, 60] on icon at bounding box center [226, 62] width 3 height 4
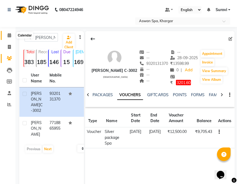
click at [8, 34] on icon at bounding box center [10, 35] width 4 height 4
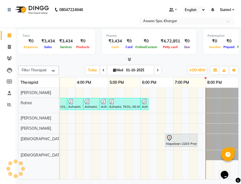
scroll to position [0, 245]
click at [169, 140] on icon at bounding box center [169, 137] width 6 height 6
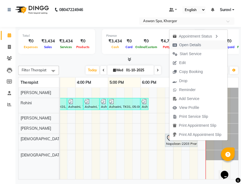
click at [188, 45] on span "Open Details" at bounding box center [190, 45] width 22 height 6
select select "7"
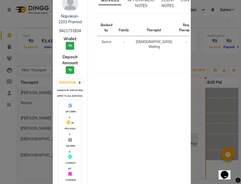
scroll to position [0, 0]
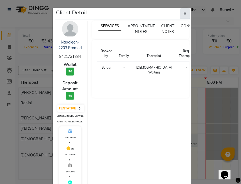
click at [183, 14] on icon "button" at bounding box center [184, 13] width 3 height 4
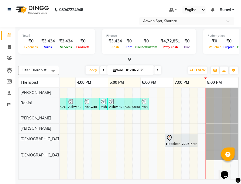
click at [170, 142] on div "Napolean-2203 Pramod, TK03, 06:45 PM-07:45 PM, Swedish" at bounding box center [181, 139] width 31 height 11
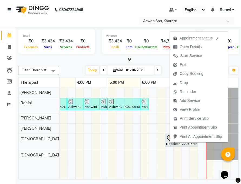
click at [141, 130] on div "[PERSON_NAME] Napo-2107, TK02, 12:00 PM-12:10 PM, [GEOGRAPHIC_DATA]/Forehead/[P…" at bounding box center [27, 132] width 422 height 91
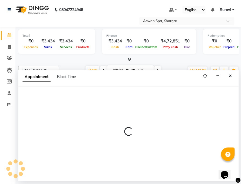
select select "79842"
select select "tentative"
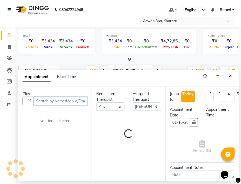
select select "1080"
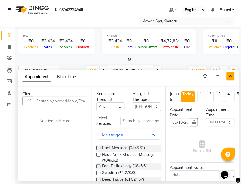
click at [232, 76] on button "Close" at bounding box center [230, 76] width 8 height 8
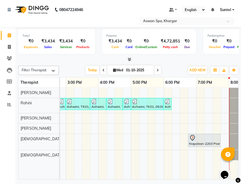
scroll to position [0, 217]
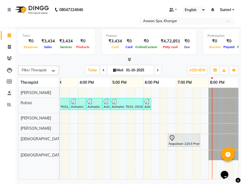
click at [174, 139] on icon at bounding box center [172, 137] width 6 height 6
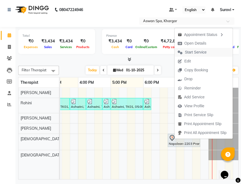
click at [199, 52] on span "Start Service" at bounding box center [196, 52] width 22 height 6
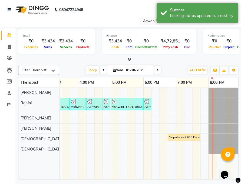
click at [182, 137] on div "Napolean-2203 Pramod, TK03, 06:45 PM-07:45 PM, Swedish" at bounding box center [183, 136] width 31 height 5
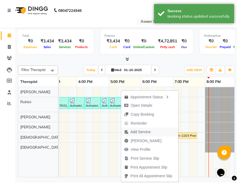
scroll to position [0, 0]
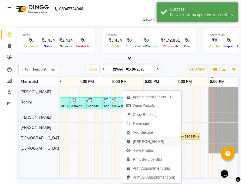
click at [146, 139] on span "[PERSON_NAME]" at bounding box center [148, 142] width 31 height 6
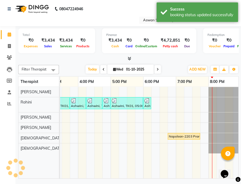
select select "7449"
select select "service"
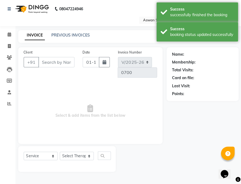
type input "9421731834"
select select "66229"
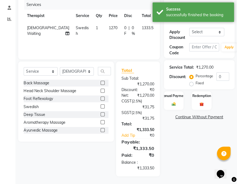
scroll to position [85, 0]
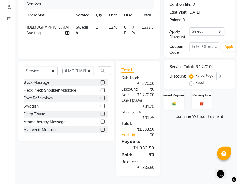
click at [172, 103] on img at bounding box center [173, 104] width 7 height 5
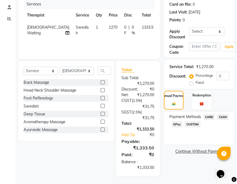
click at [221, 117] on span "CASH" at bounding box center [223, 117] width 12 height 6
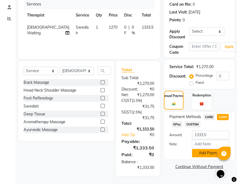
click at [208, 152] on button "Add Payment" at bounding box center [210, 153] width 37 height 8
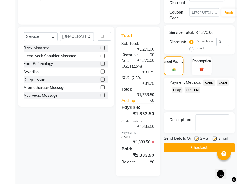
scroll to position [119, 0]
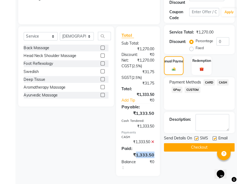
drag, startPoint x: 136, startPoint y: 155, endPoint x: 155, endPoint y: 155, distance: 19.2
click at [155, 155] on div "₹1,333.50" at bounding box center [138, 155] width 41 height 6
copy div "1,333.50"
click at [186, 147] on button "Checkout" at bounding box center [199, 147] width 70 height 8
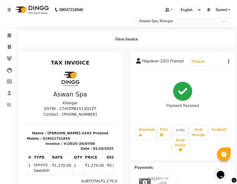
scroll to position [8, 0]
drag, startPoint x: 78, startPoint y: 125, endPoint x: 95, endPoint y: 124, distance: 17.1
click at [95, 130] on p "Name : [PERSON_NAME]-2203 Pramod" at bounding box center [70, 132] width 86 height 5
copy p "Pramod"
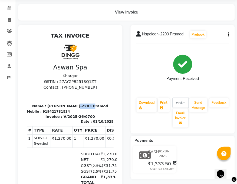
scroll to position [0, 0]
click at [56, 106] on p "Name : [PERSON_NAME]-2203 Pramod" at bounding box center [70, 105] width 86 height 5
click at [70, 106] on p "Name : [PERSON_NAME]-2203 Pramod" at bounding box center [70, 105] width 86 height 5
click at [64, 99] on section "Name : [PERSON_NAME]-2203 Pramod Mobile : 919421731834 Invoice : V/2025-26/0700…" at bounding box center [70, 109] width 93 height 27
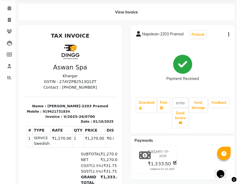
click at [76, 66] on h3 "Aswan Spa" at bounding box center [70, 66] width 86 height 7
click at [51, 107] on p "Name : [PERSON_NAME]-2203 Pramod" at bounding box center [70, 105] width 86 height 5
drag, startPoint x: 39, startPoint y: 110, endPoint x: 64, endPoint y: 110, distance: 24.4
click at [64, 110] on div "Mobile : 919421731834" at bounding box center [70, 111] width 86 height 5
click at [10, 8] on icon at bounding box center [10, 9] width 4 height 4
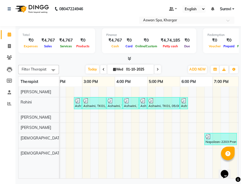
scroll to position [0, 205]
